Goal: Task Accomplishment & Management: Use online tool/utility

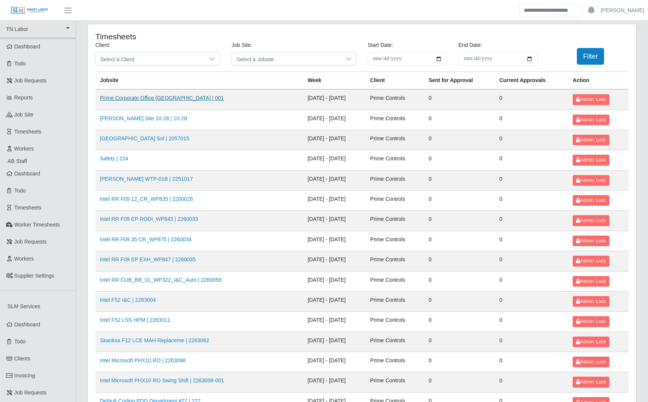
click at [147, 97] on link "Prime Corporate Office Dallas | 001" at bounding box center [162, 98] width 124 height 6
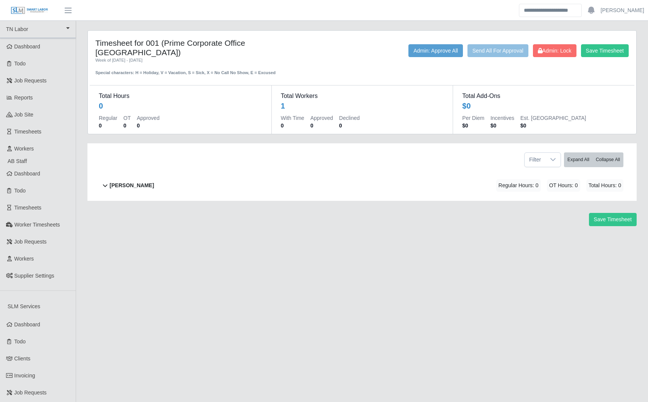
click at [120, 182] on b "Maureen Lopez" at bounding box center [132, 186] width 44 height 8
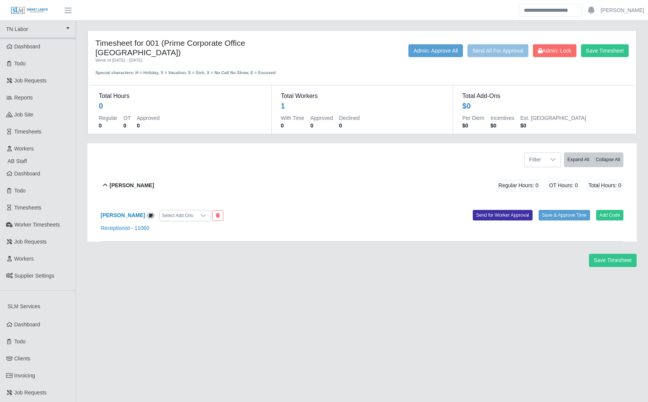
click at [120, 182] on b "Maureen Lopez" at bounding box center [132, 186] width 44 height 8
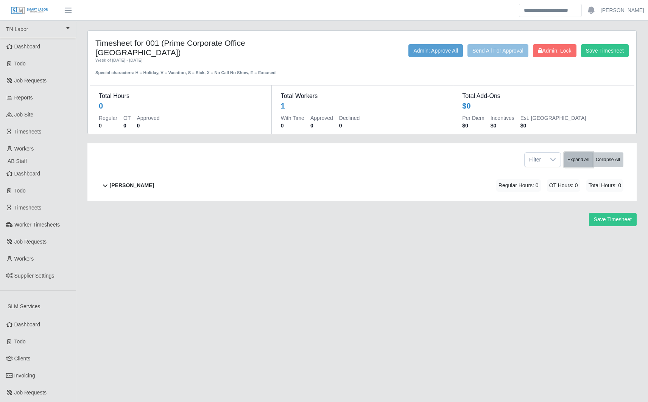
click at [583, 154] on button "Expand All" at bounding box center [578, 160] width 29 height 15
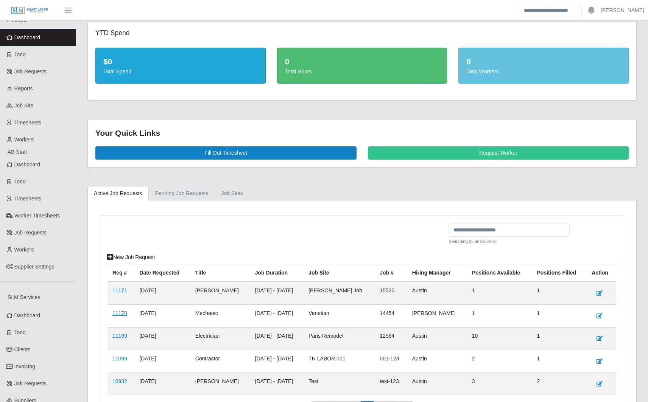
scroll to position [173, 0]
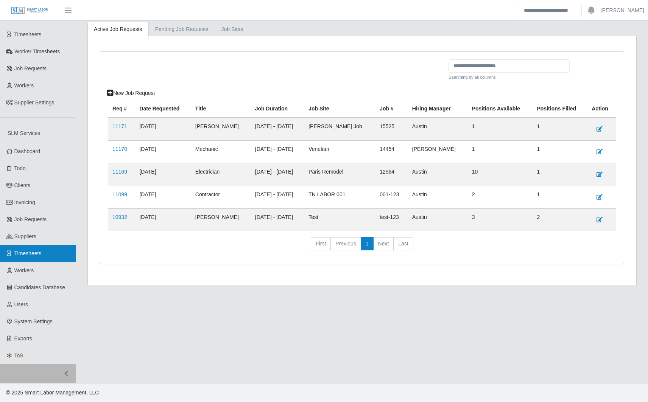
click at [35, 252] on span "Timesheets" at bounding box center [27, 254] width 27 height 6
